Goal: Use online tool/utility: Use online tool/utility

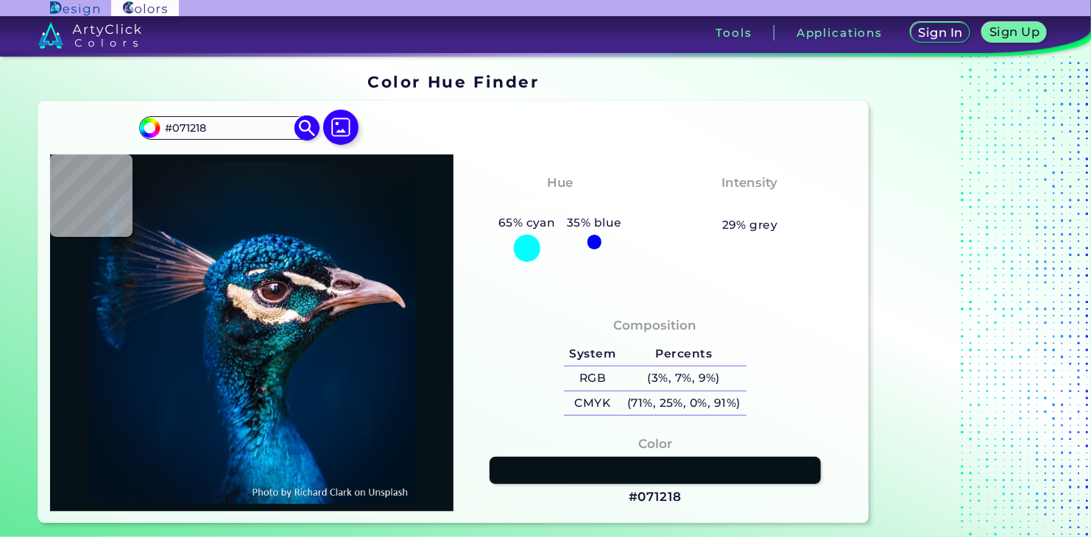
click at [230, 124] on input "#071218" at bounding box center [228, 129] width 137 height 20
type input "#041117"
type input "#ecd8de"
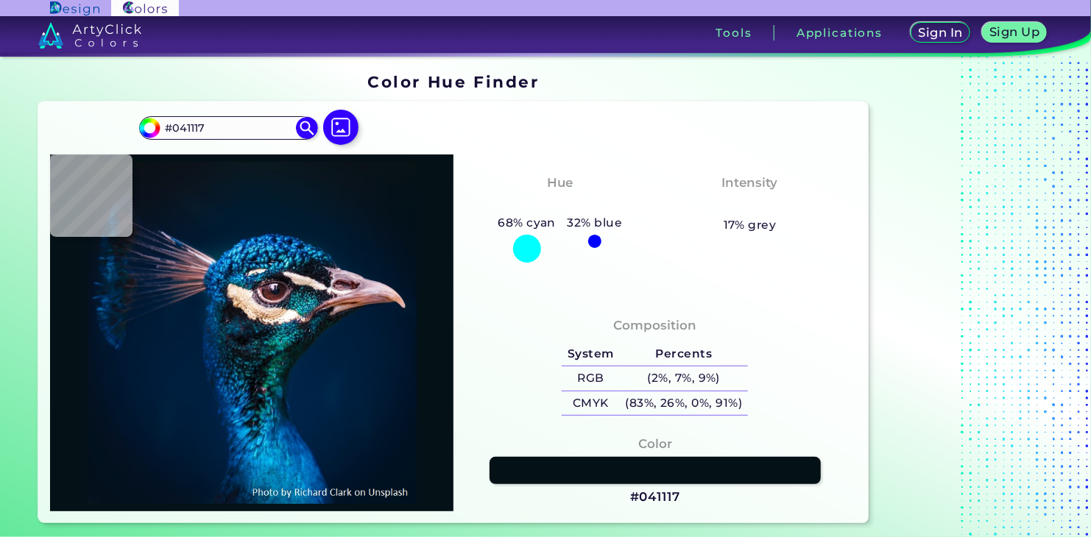
type input "#ECD8DE"
type input "#042e61"
type input "#042E61"
type input "#061928"
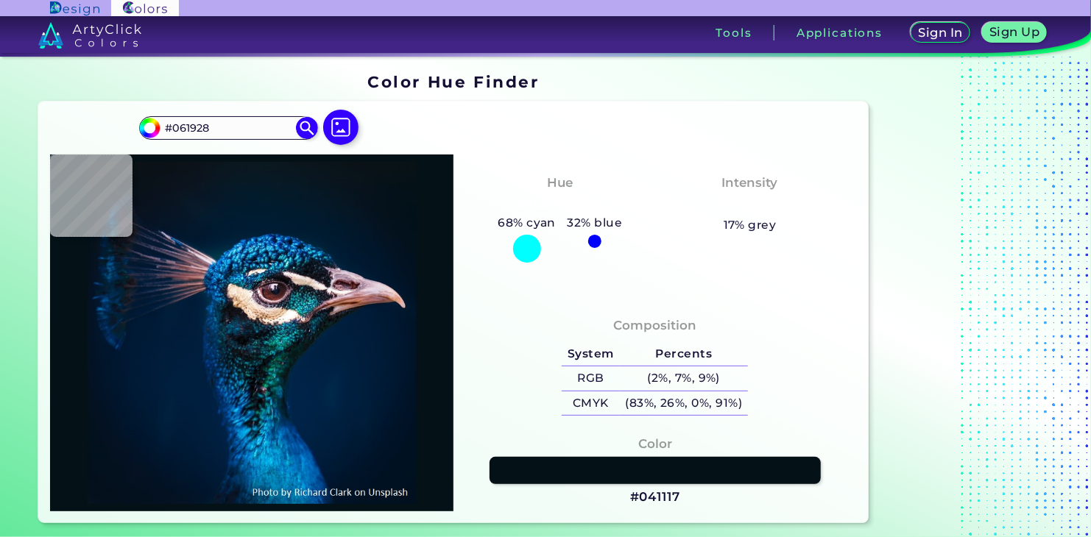
type input "#0b131e"
drag, startPoint x: 208, startPoint y: 120, endPoint x: 167, endPoint y: 121, distance: 41.2
click at [167, 121] on input "#0B131E" at bounding box center [228, 129] width 137 height 20
type input "cd6718"
click at [301, 124] on img at bounding box center [307, 129] width 26 height 26
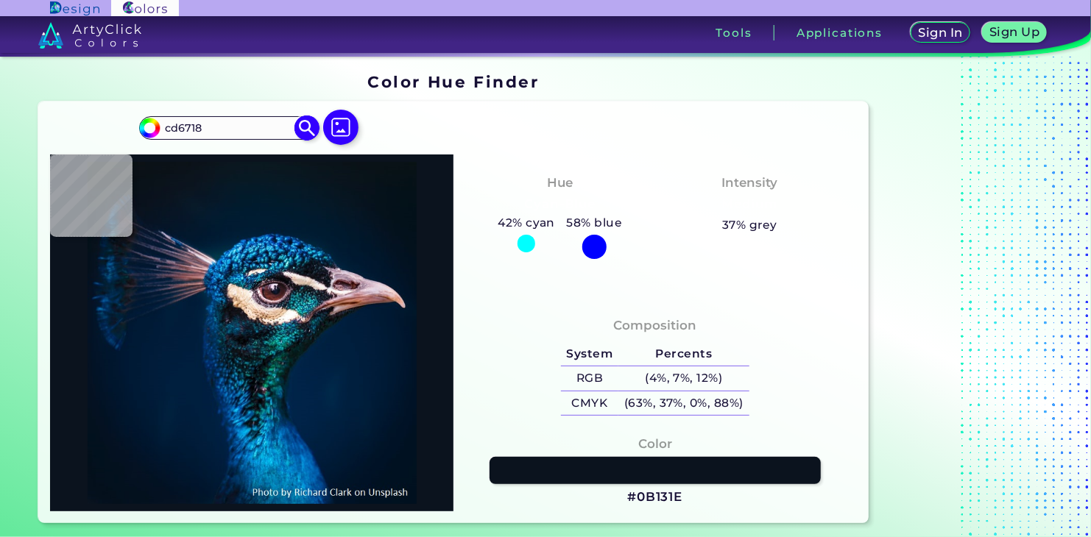
type input "#cd6718"
type input "#CD6718"
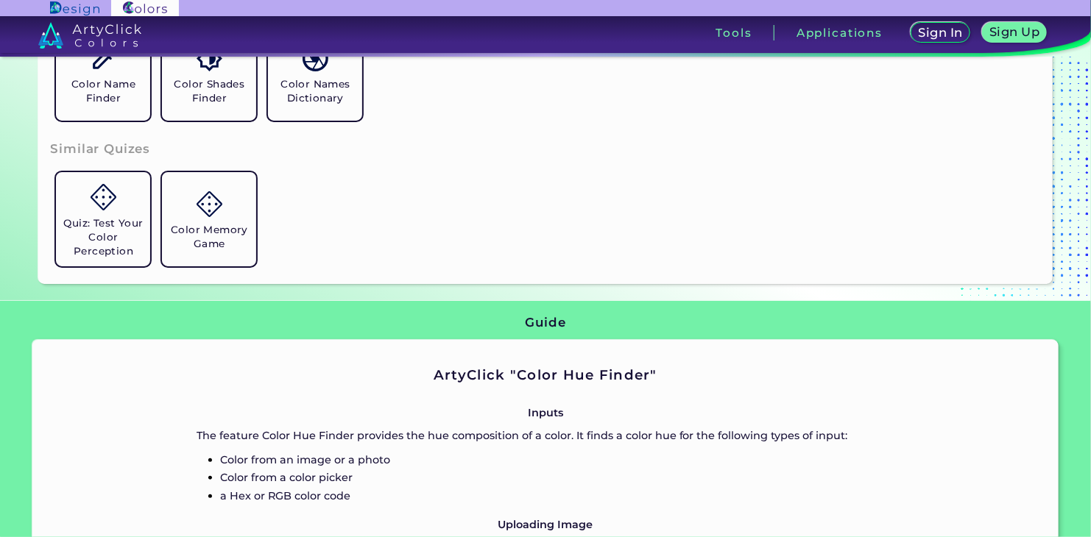
scroll to position [574, 0]
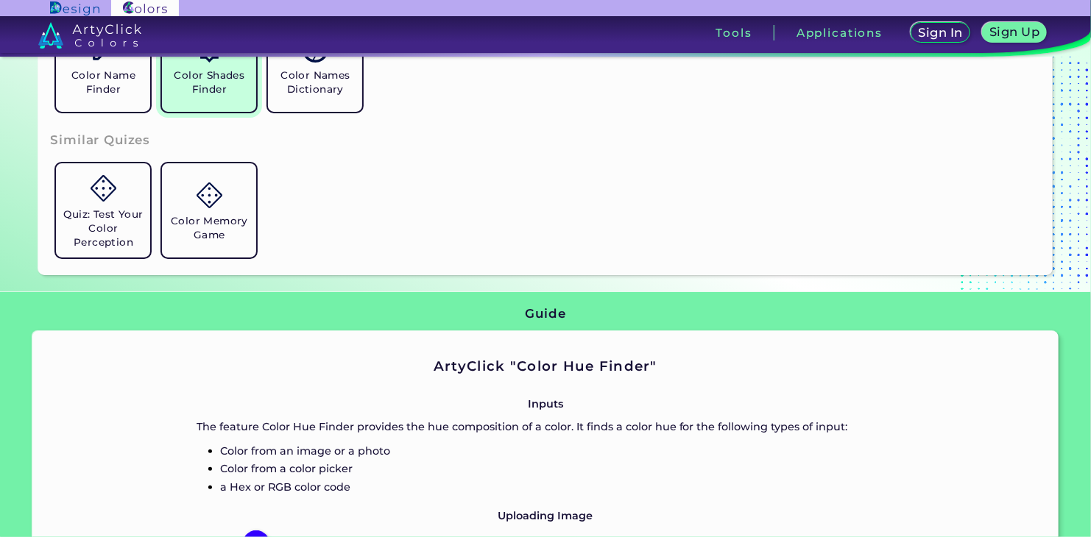
click at [210, 91] on h5 "Color Shades Finder" at bounding box center [209, 82] width 82 height 28
